Goal: Browse casually

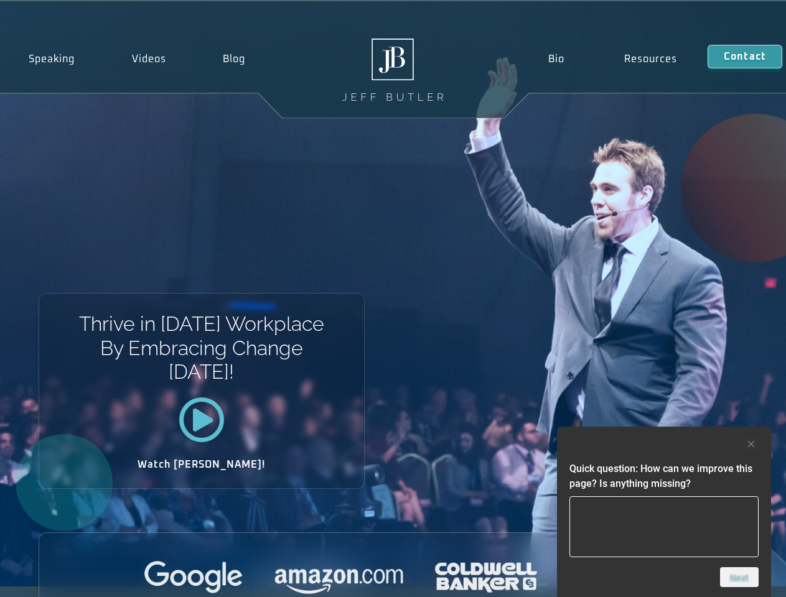
click at [393, 299] on div "Thrive in [DATE] Workplace By Embracing Change [DATE]! Watch [PERSON_NAME]!" at bounding box center [393, 294] width 786 height 586
click at [664, 444] on div at bounding box center [663, 444] width 189 height 15
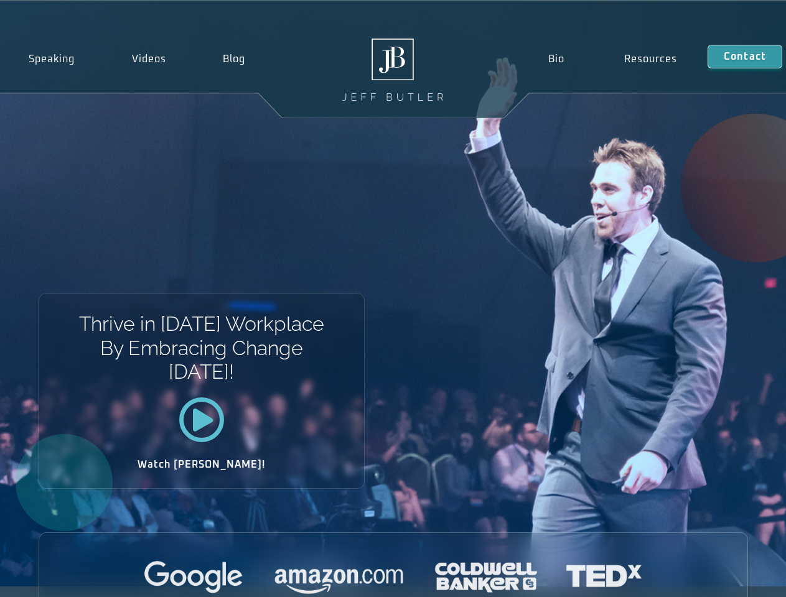
click at [739, 578] on div at bounding box center [393, 578] width 708 height 34
